Goal: Navigation & Orientation: Find specific page/section

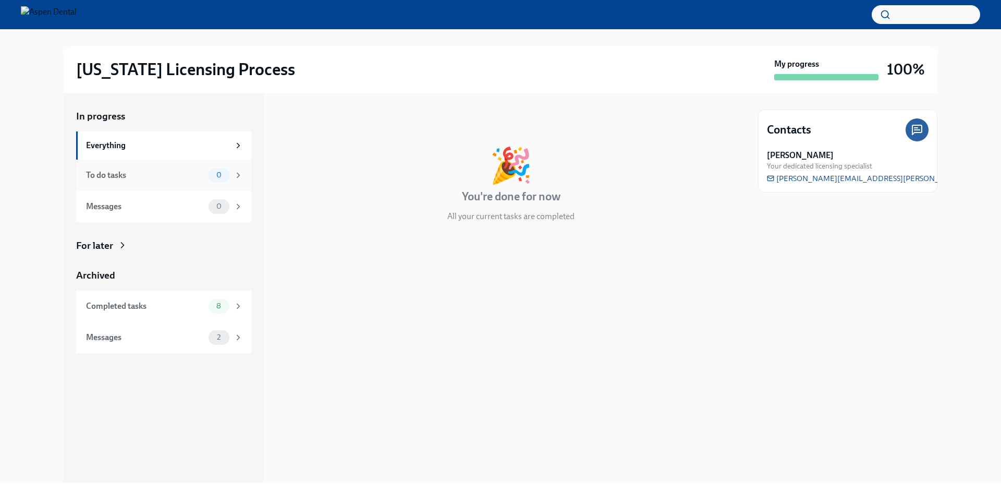
click at [186, 176] on div "To do tasks" at bounding box center [145, 174] width 118 height 11
click at [180, 205] on div "Messages" at bounding box center [145, 206] width 118 height 11
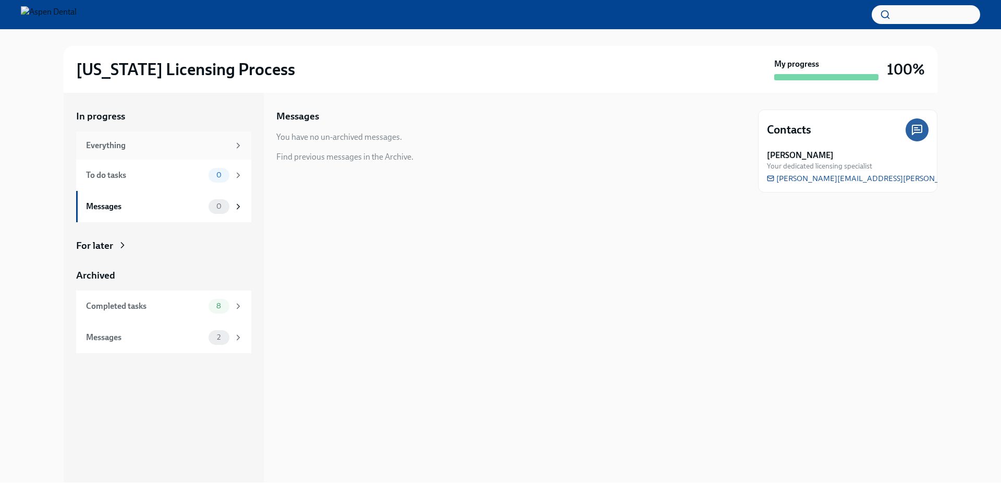
click at [181, 132] on div "Everything" at bounding box center [163, 145] width 175 height 28
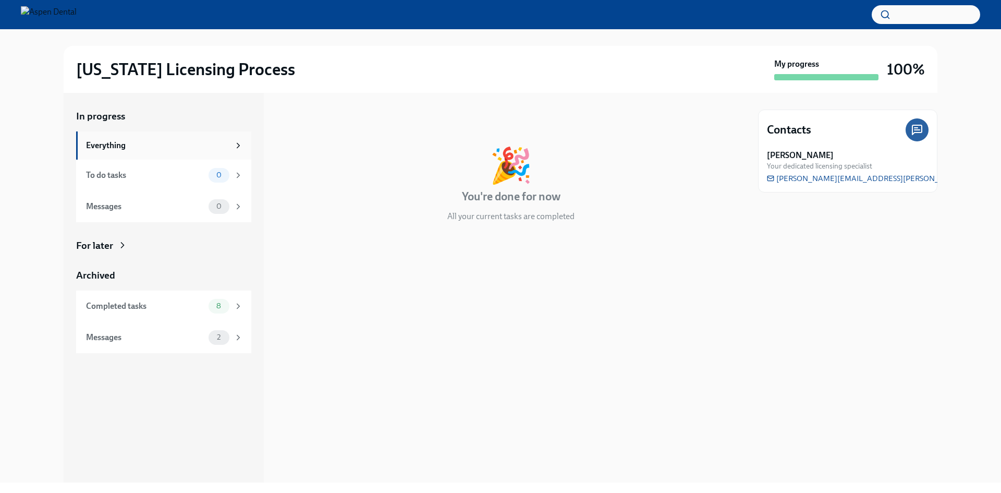
click at [188, 149] on div "Everything" at bounding box center [157, 145] width 143 height 11
click at [196, 304] on div "Completed tasks" at bounding box center [145, 305] width 118 height 11
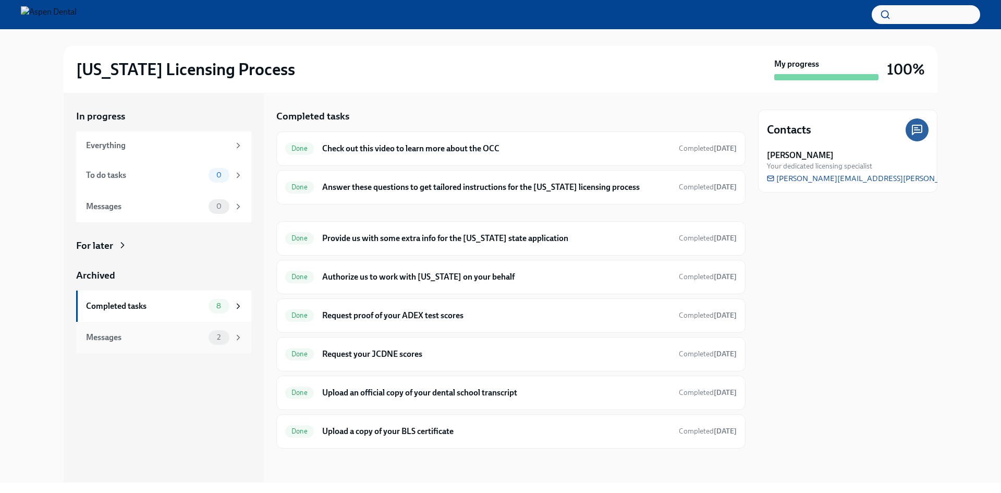
click at [116, 342] on div "Messages" at bounding box center [145, 336] width 118 height 11
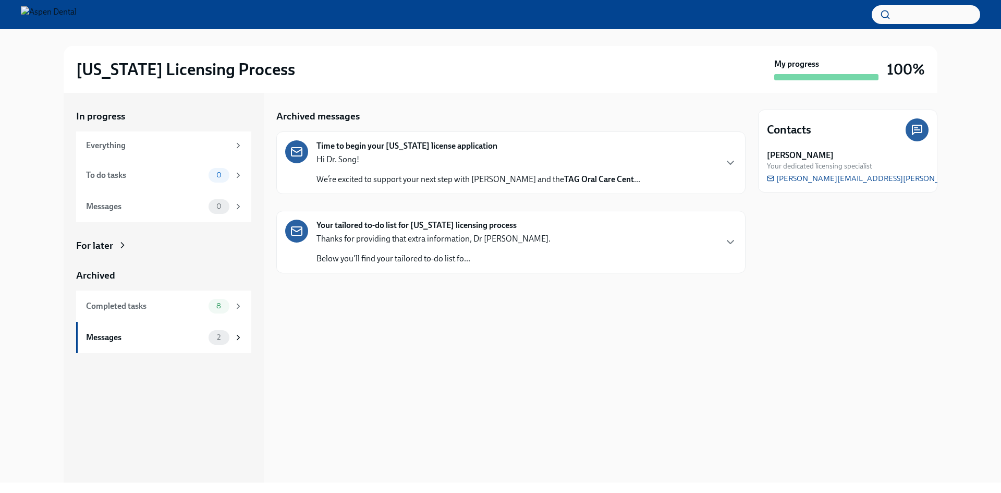
click at [741, 161] on div "Time to begin your [US_STATE] license application Hi Dr. Song! We’re excited to…" at bounding box center [510, 162] width 469 height 63
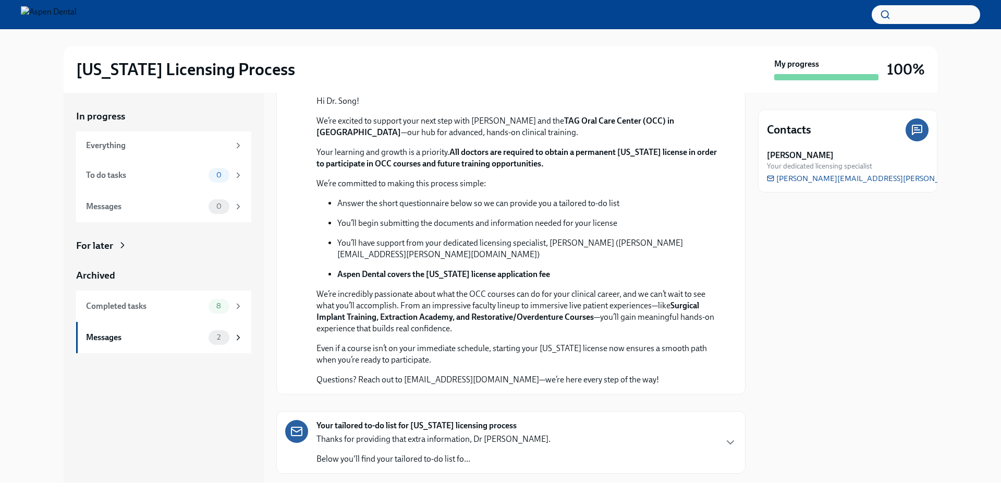
scroll to position [231, 0]
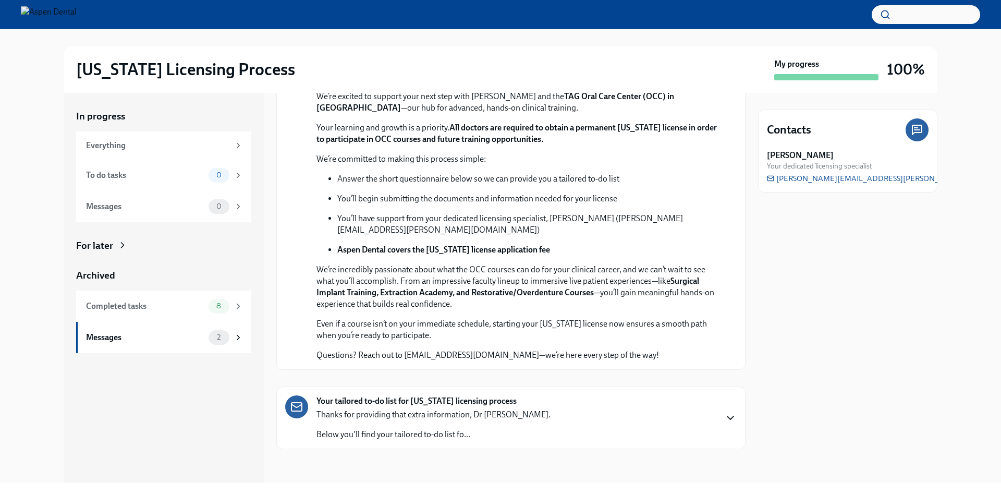
click at [724, 420] on icon "button" at bounding box center [730, 417] width 13 height 13
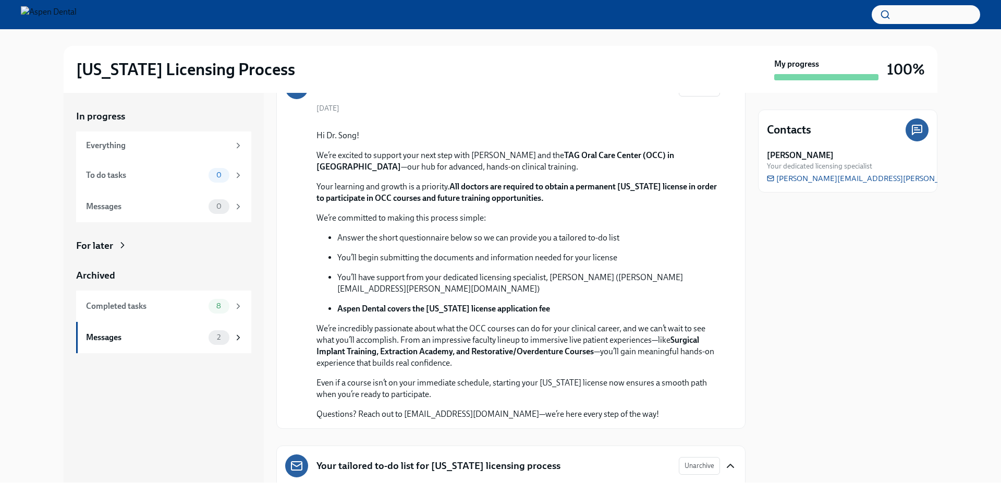
scroll to position [0, 0]
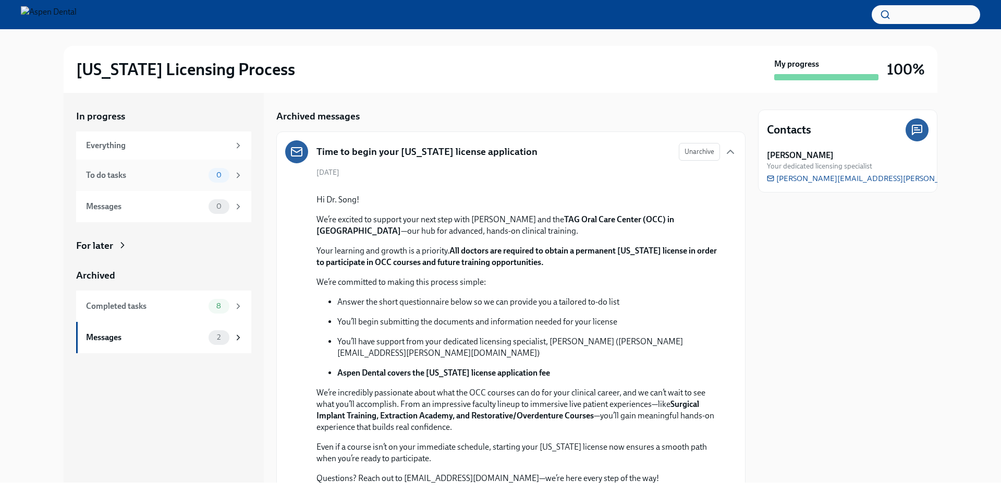
drag, startPoint x: 150, startPoint y: 170, endPoint x: 157, endPoint y: 166, distance: 8.9
click at [150, 170] on div "To do tasks" at bounding box center [145, 174] width 118 height 11
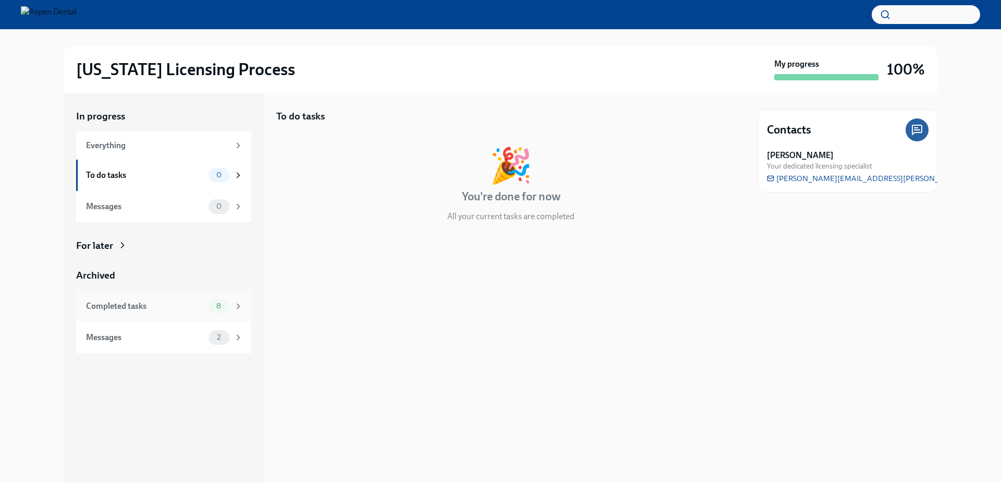
click at [181, 299] on div "Completed tasks 8" at bounding box center [164, 306] width 157 height 15
